Goal: Find specific page/section: Find specific page/section

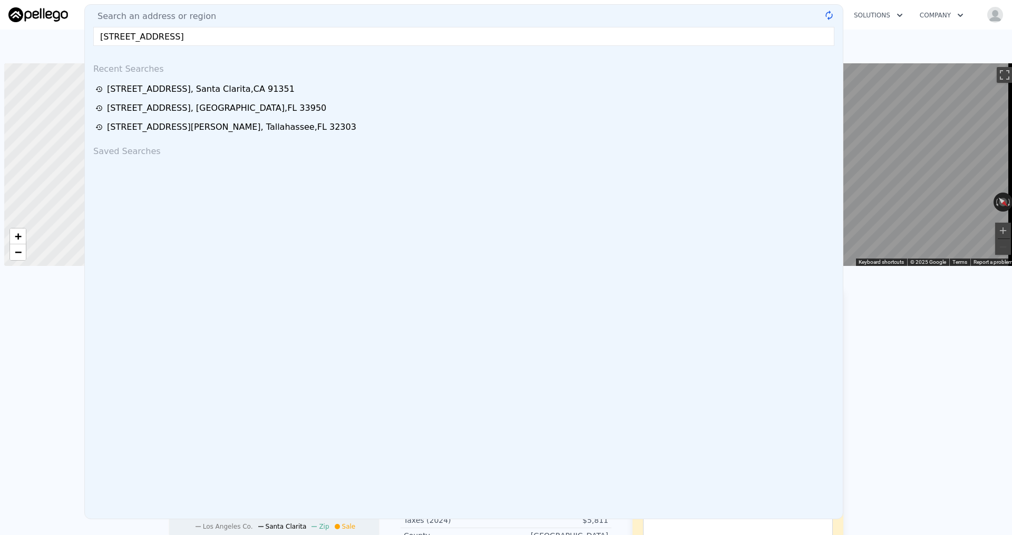
scroll to position [0, 4]
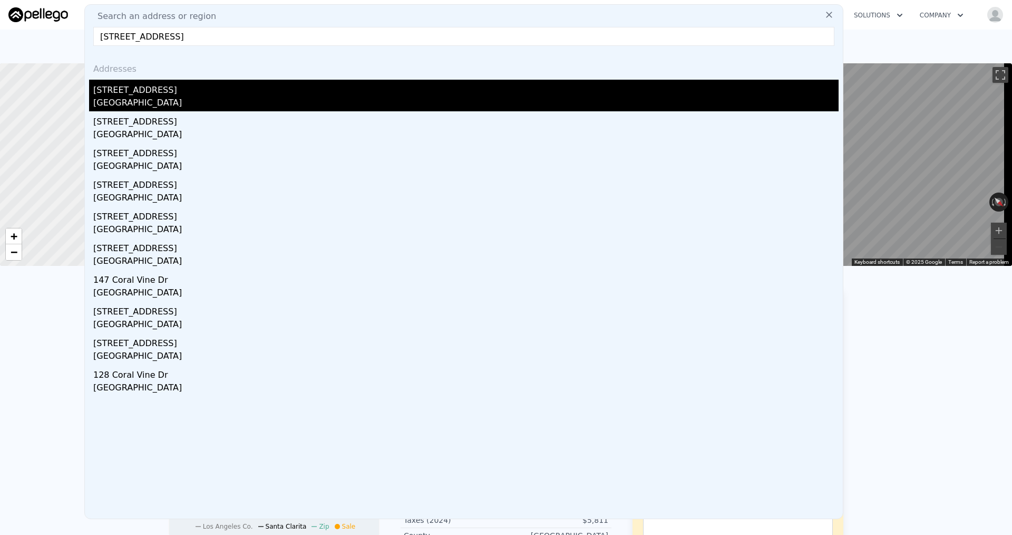
type input "[STREET_ADDRESS]"
click at [159, 106] on div "[GEOGRAPHIC_DATA]" at bounding box center [466, 103] width 746 height 15
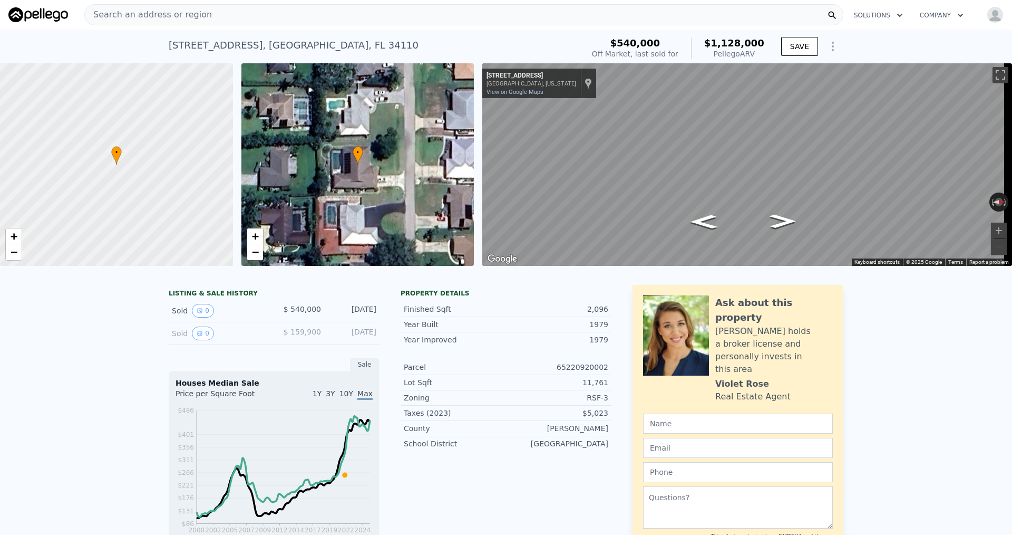
click at [139, 15] on span "Search an address or region" at bounding box center [148, 14] width 127 height 13
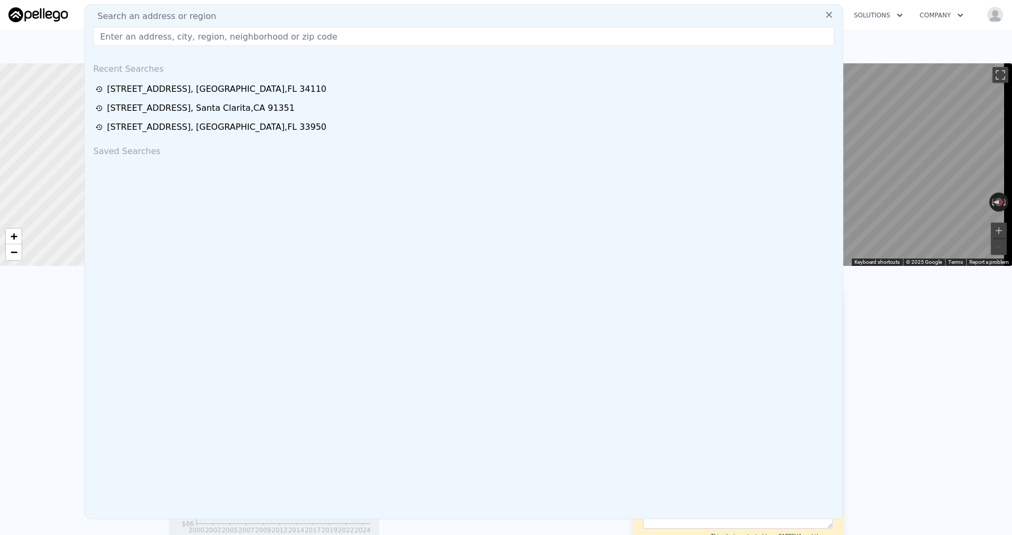
click at [143, 37] on input "text" at bounding box center [463, 36] width 741 height 19
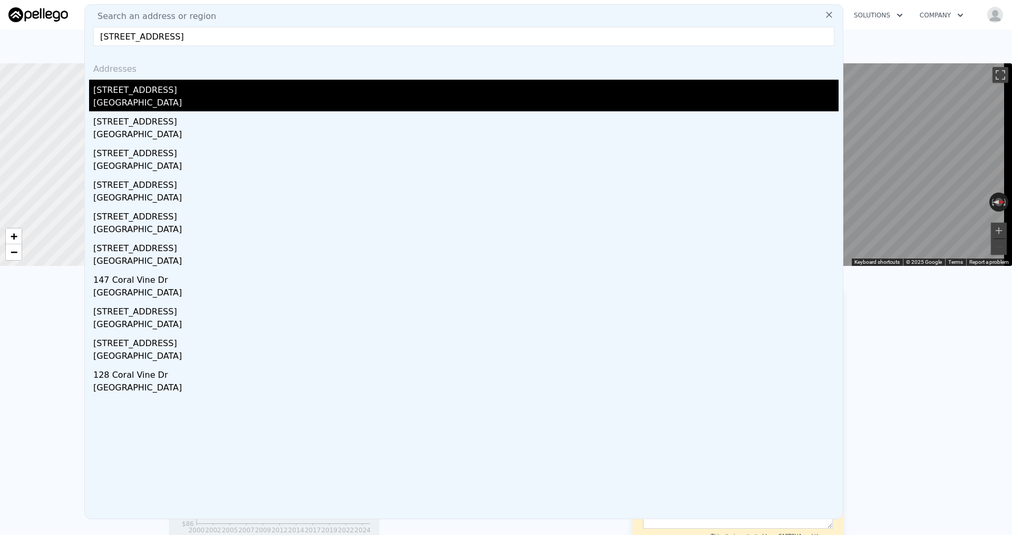
type input "[STREET_ADDRESS]"
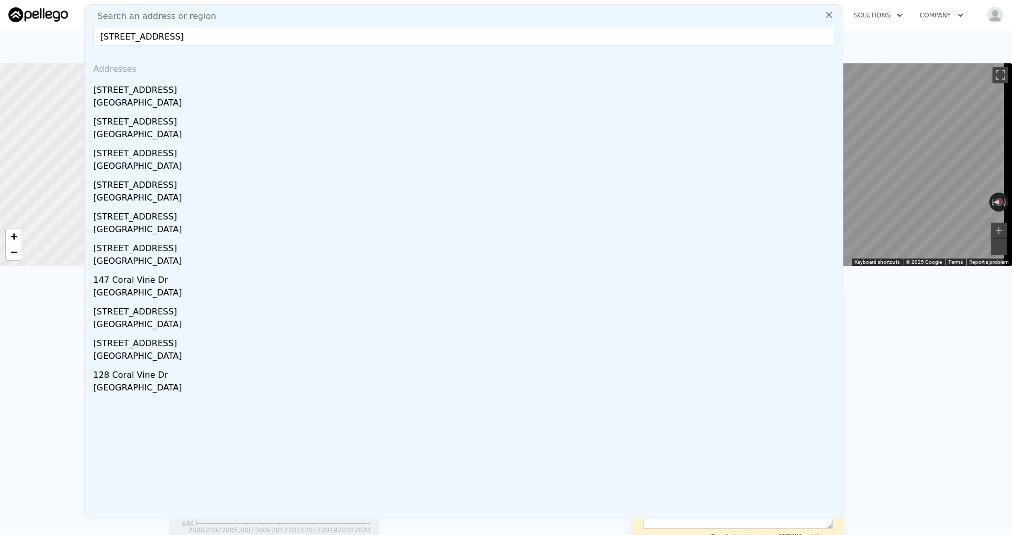
click at [152, 96] on div "[GEOGRAPHIC_DATA]" at bounding box center [466, 103] width 746 height 15
